Goal: Navigation & Orientation: Understand site structure

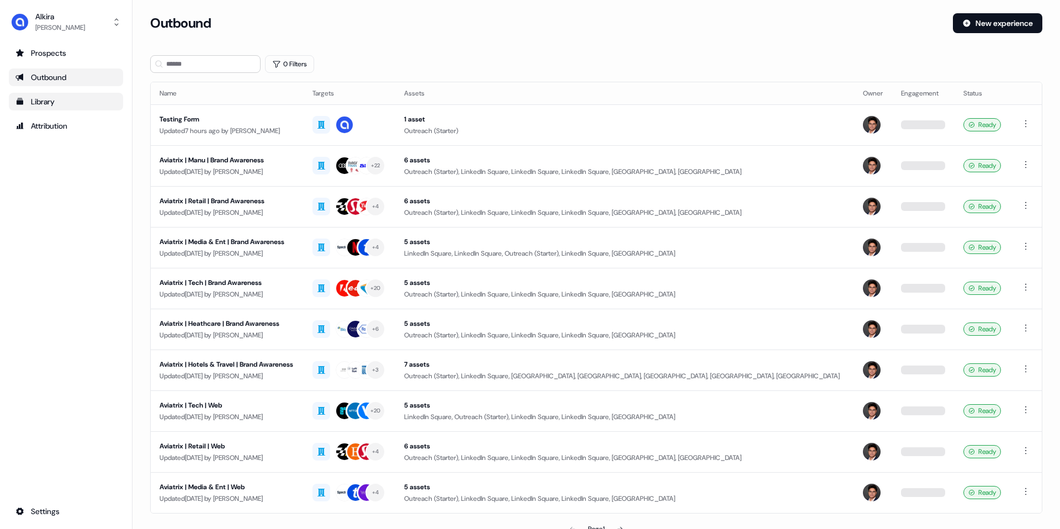
click at [60, 97] on div "Library" at bounding box center [65, 101] width 101 height 11
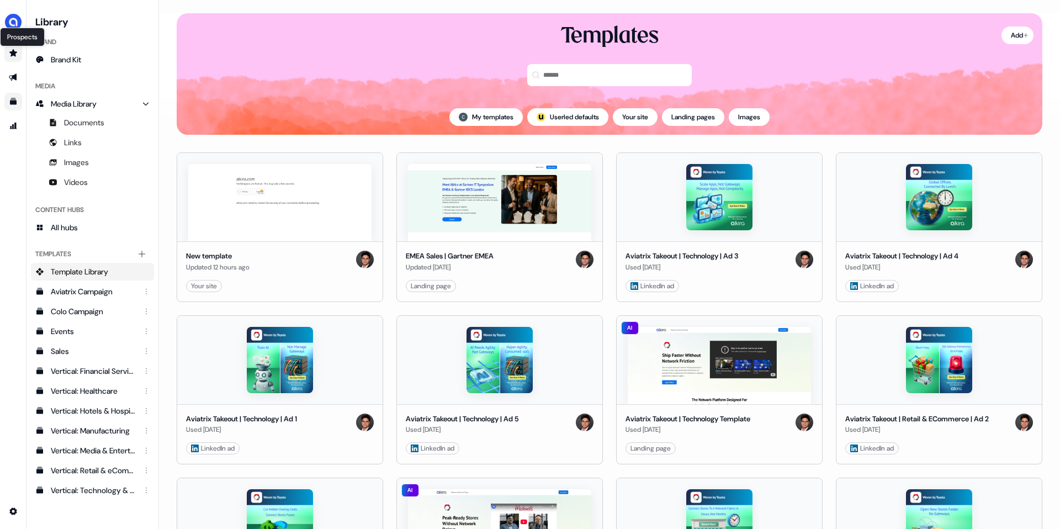
click at [10, 50] on icon "Go to prospects" at bounding box center [13, 53] width 9 height 9
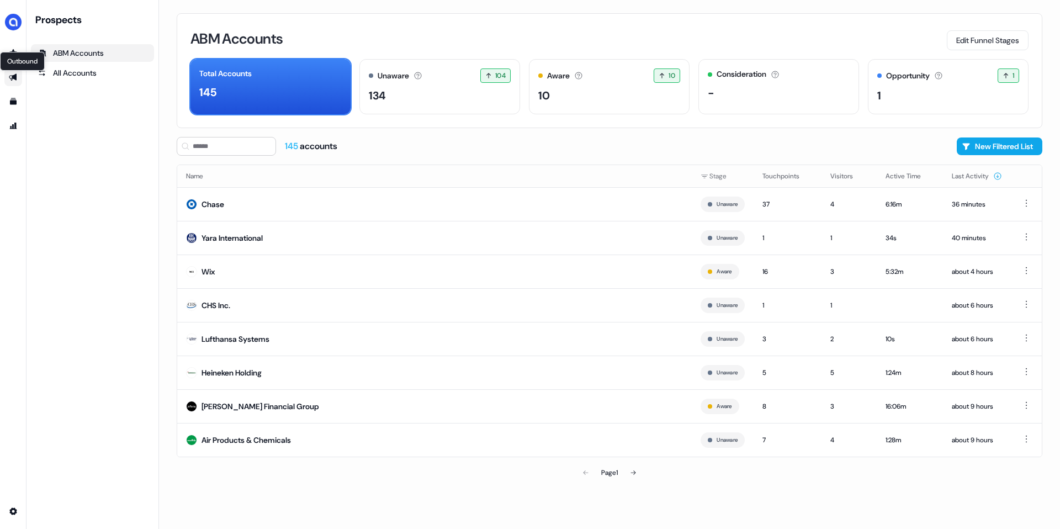
click at [12, 81] on icon "Go to outbound experience" at bounding box center [13, 77] width 9 height 9
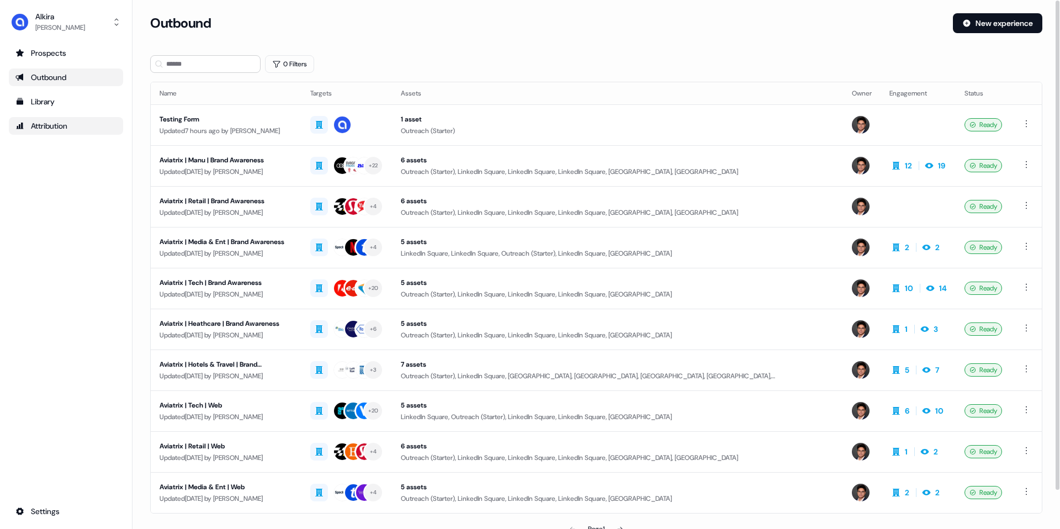
click at [43, 127] on div "Attribution" at bounding box center [65, 125] width 101 height 11
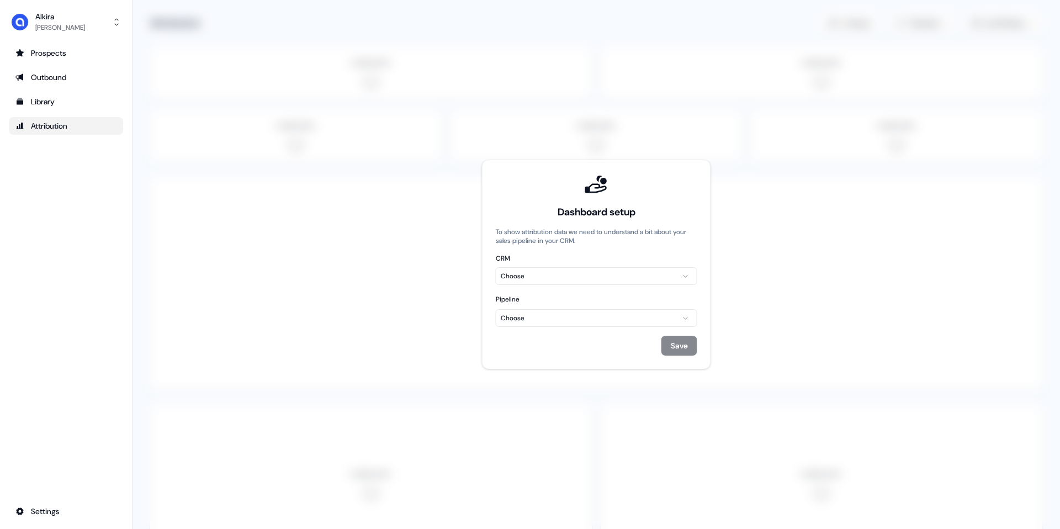
click at [578, 279] on html "For the best experience switch devices to a bigger screen. Go to [DOMAIN_NAME] …" at bounding box center [530, 264] width 1060 height 529
click at [521, 323] on html "For the best experience switch devices to a bigger screen. Go to [DOMAIN_NAME] …" at bounding box center [530, 264] width 1060 height 529
click at [444, 296] on html "For the best experience switch devices to a bigger screen. Go to [DOMAIN_NAME] …" at bounding box center [530, 264] width 1060 height 529
